Goal: Task Accomplishment & Management: Use online tool/utility

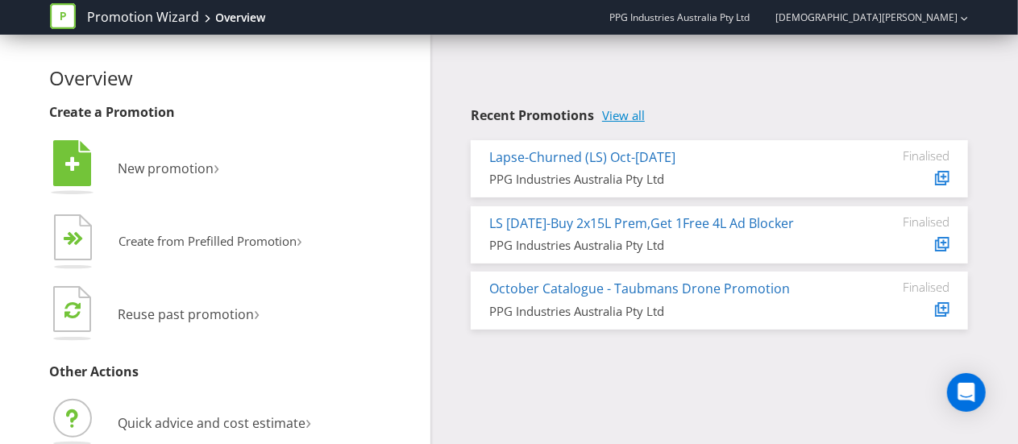
click at [639, 114] on link "View all" at bounding box center [623, 116] width 43 height 14
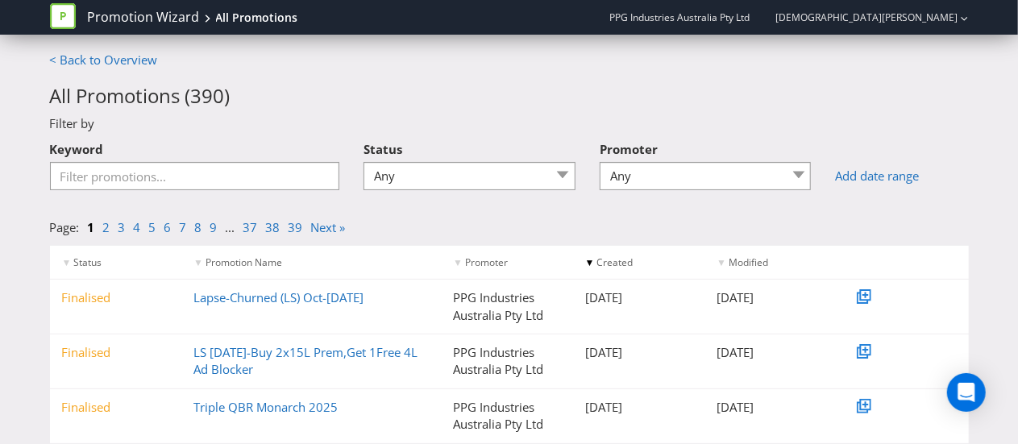
click at [223, 196] on div "Keyword" at bounding box center [195, 167] width 314 height 69
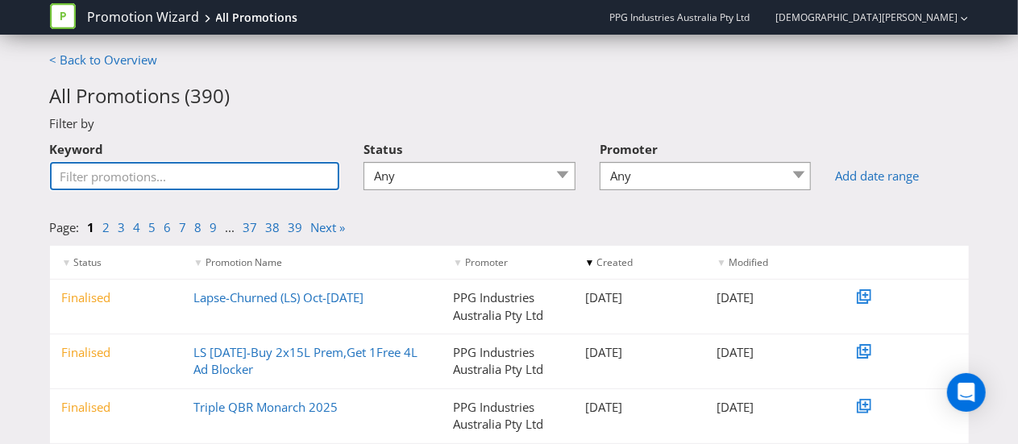
click at [184, 175] on input "Keyword" at bounding box center [195, 176] width 290 height 28
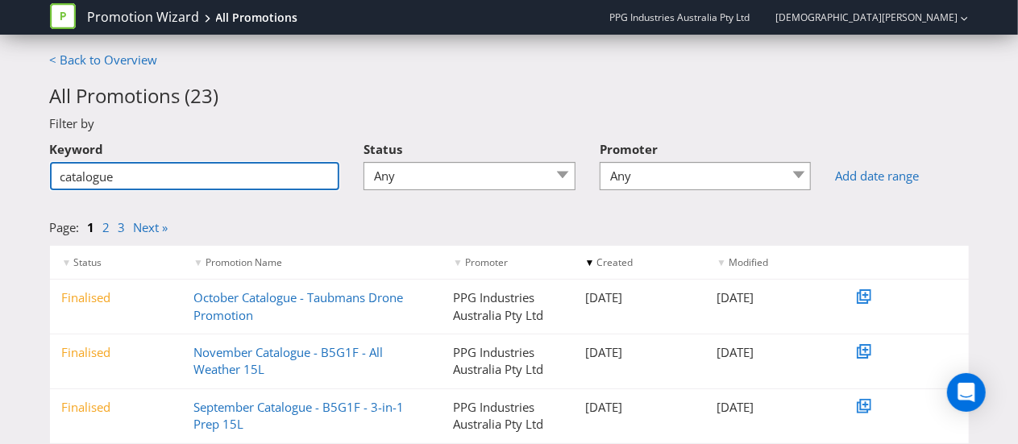
type input "catalogue"
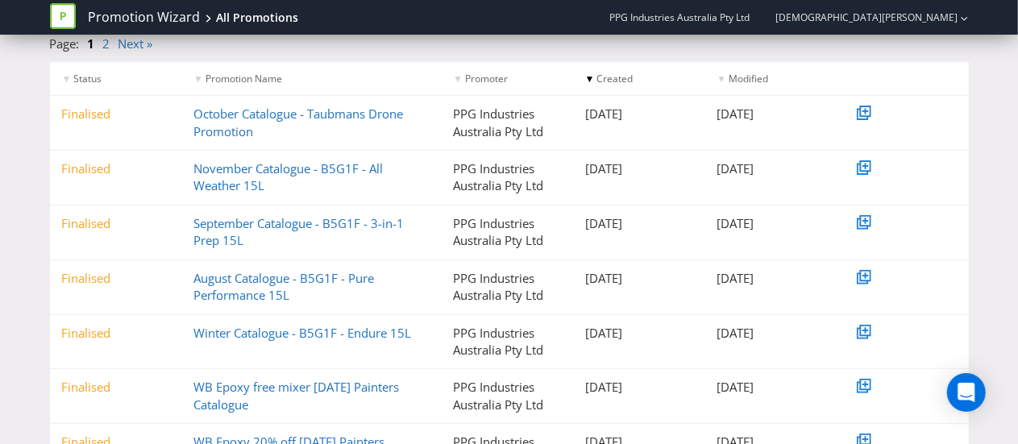
scroll to position [181, 0]
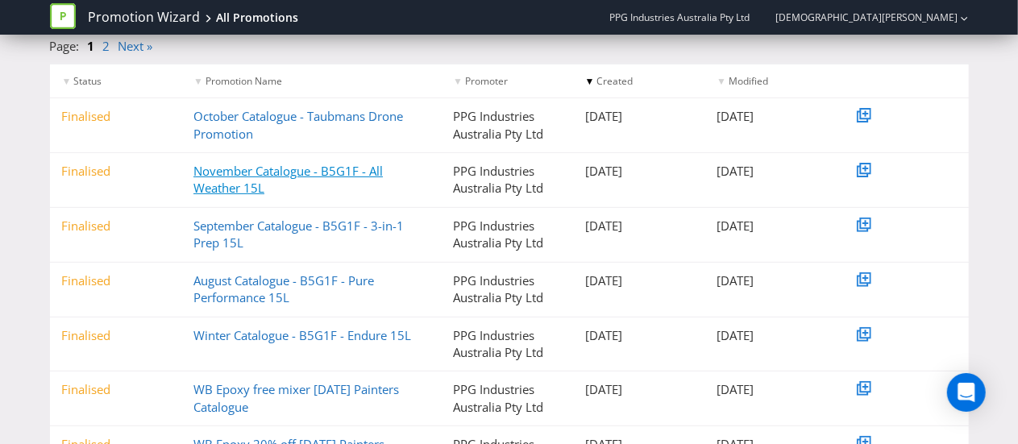
click at [281, 170] on link "November Catalogue - B5G1F - All Weather 15L" at bounding box center [287, 179] width 189 height 33
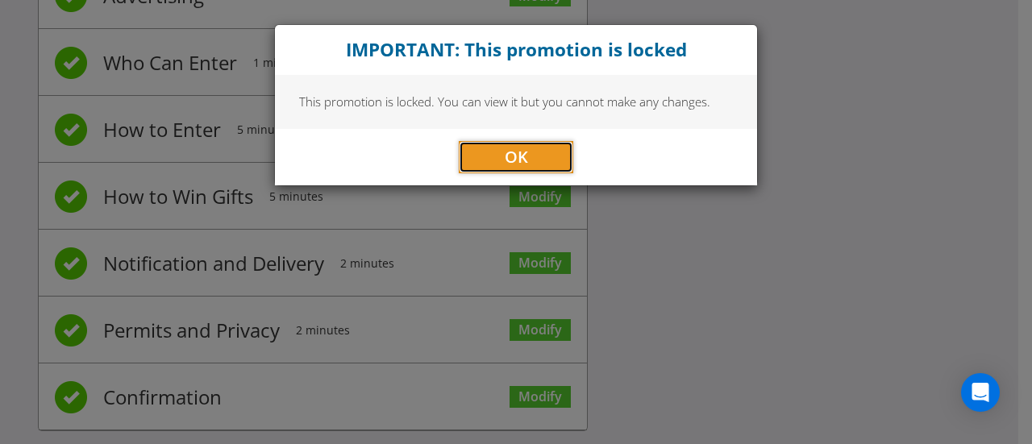
click at [524, 158] on span "OK" at bounding box center [516, 157] width 23 height 22
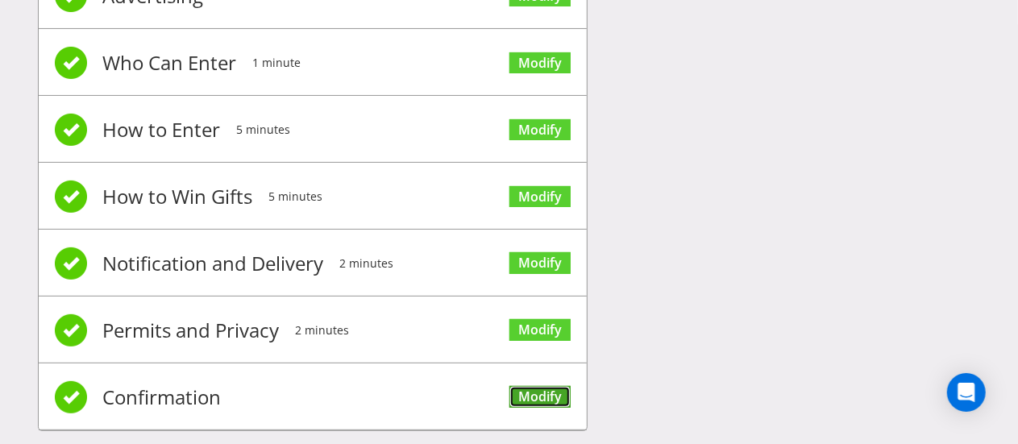
click at [539, 387] on link "Modify" at bounding box center [540, 397] width 61 height 22
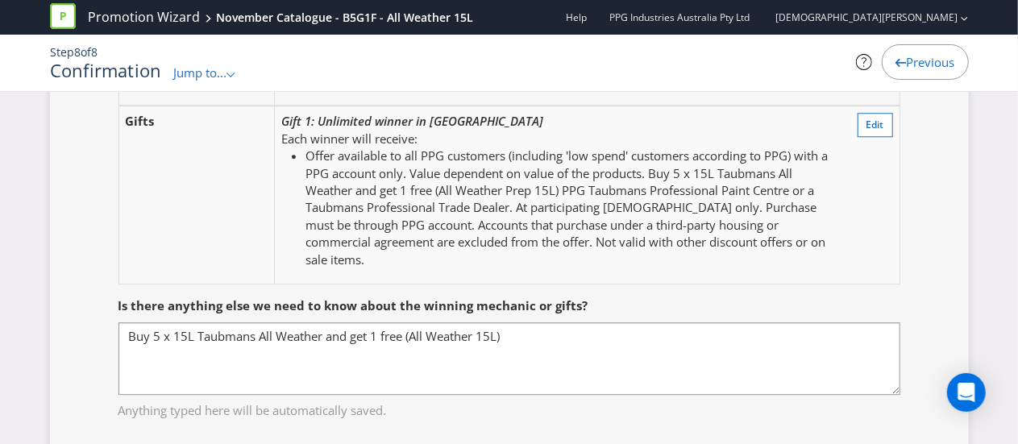
scroll to position [2174, 0]
